Goal: Task Accomplishment & Management: Use online tool/utility

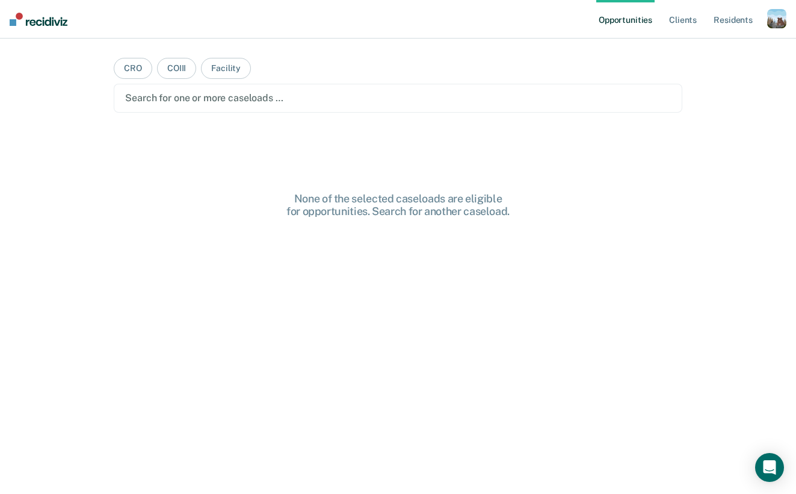
click at [772, 23] on div "button" at bounding box center [776, 18] width 19 height 19
click at [702, 52] on link "Profile" at bounding box center [728, 49] width 97 height 10
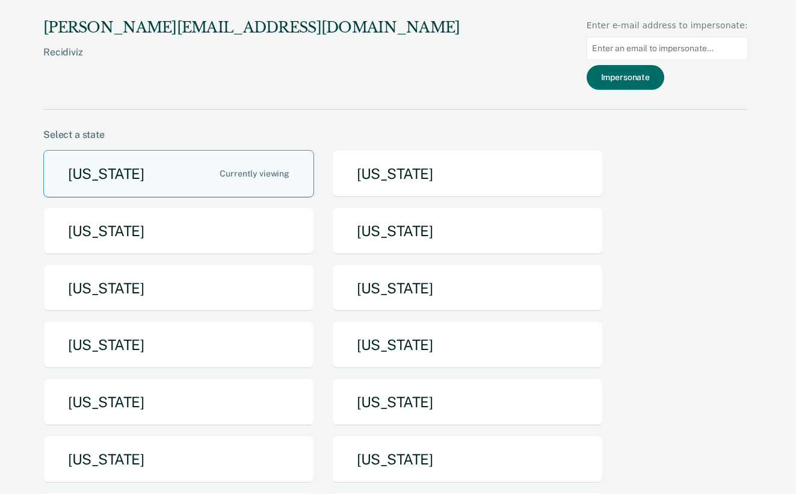
click at [295, 256] on div "[US_STATE] [US_STATE] [US_STATE] [US_STATE] [US_STATE] [US_STATE] [US_STATE] [U…" at bounding box center [395, 350] width 705 height 400
click at [295, 273] on button "[US_STATE]" at bounding box center [178, 288] width 271 height 48
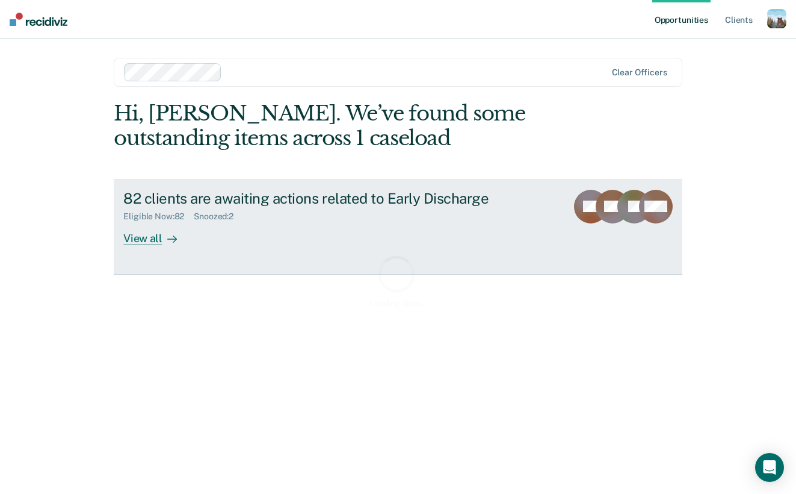
click at [191, 206] on div "Eligible Now : 82 Snoozed : 2" at bounding box center [334, 213] width 422 height 15
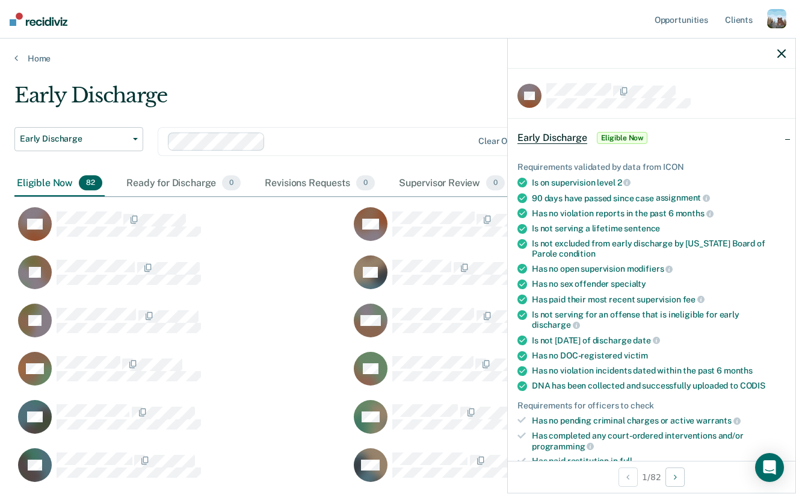
scroll to position [208, 0]
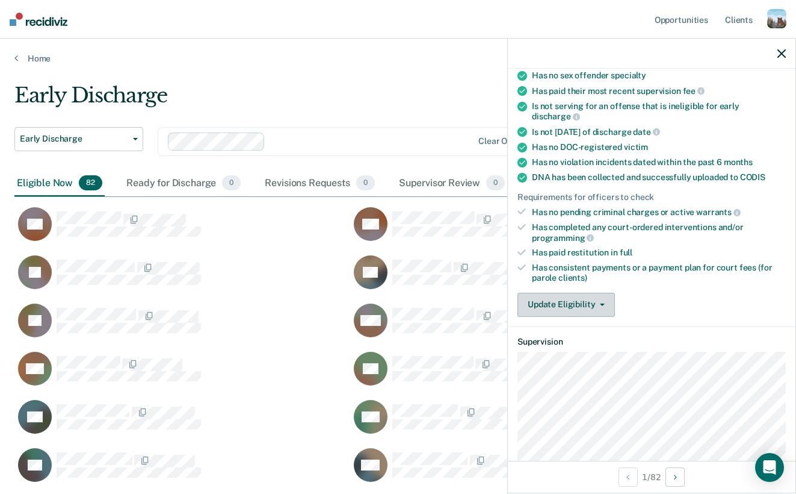
click at [572, 292] on button "Update Eligibility" at bounding box center [566, 304] width 97 height 24
